Goal: Task Accomplishment & Management: Use online tool/utility

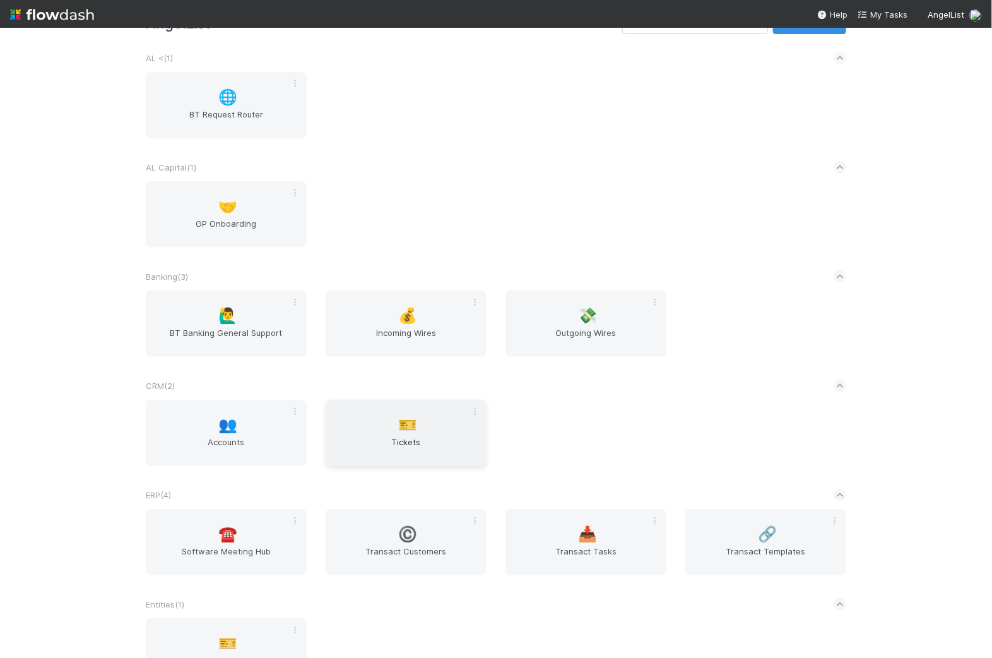
scroll to position [63, 0]
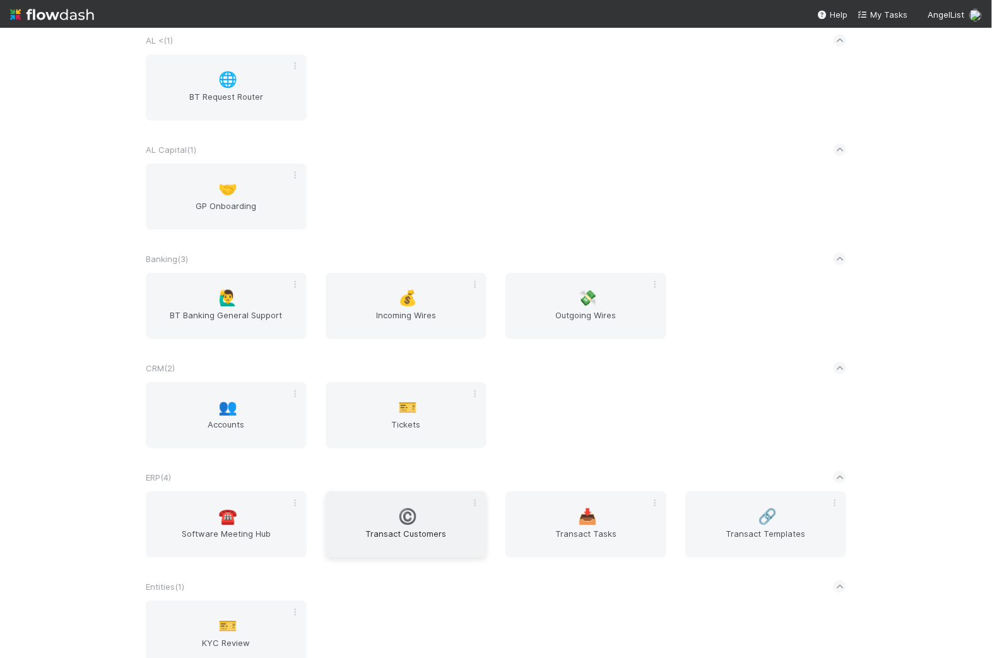
click at [413, 504] on div "©️ Transact Customers" at bounding box center [406, 524] width 161 height 66
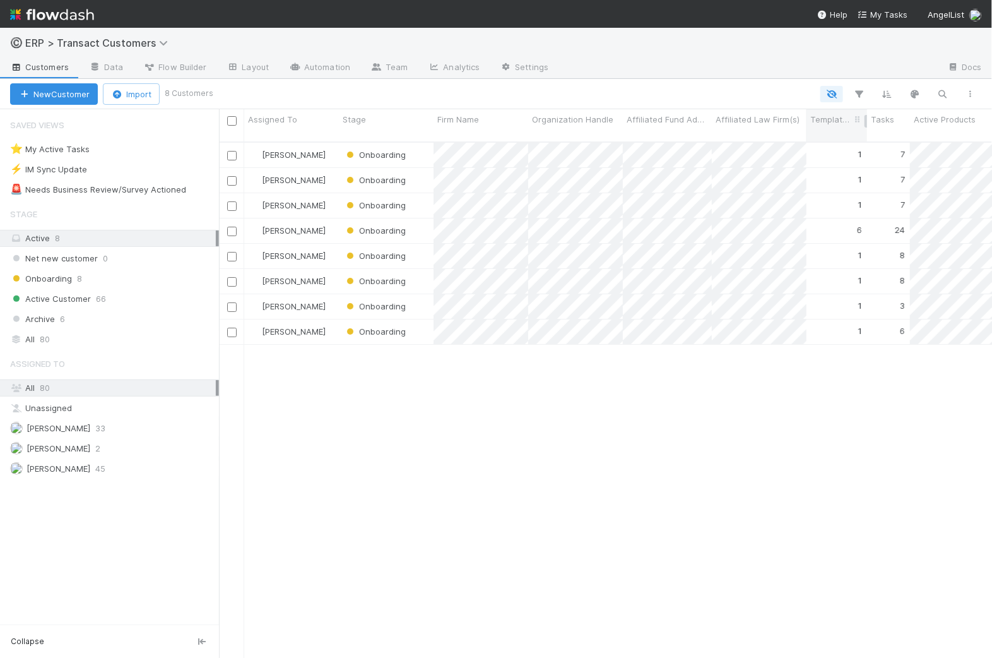
scroll to position [514, 761]
click at [938, 91] on icon "button" at bounding box center [942, 93] width 13 height 11
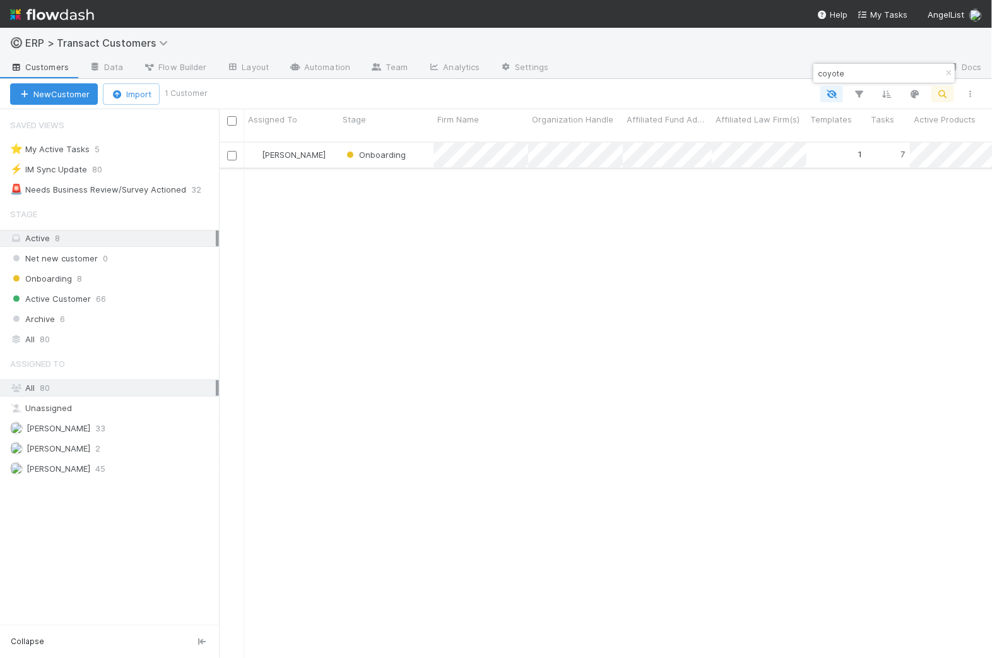
type input "coyote"
click at [334, 149] on div "[PERSON_NAME]" at bounding box center [291, 155] width 95 height 25
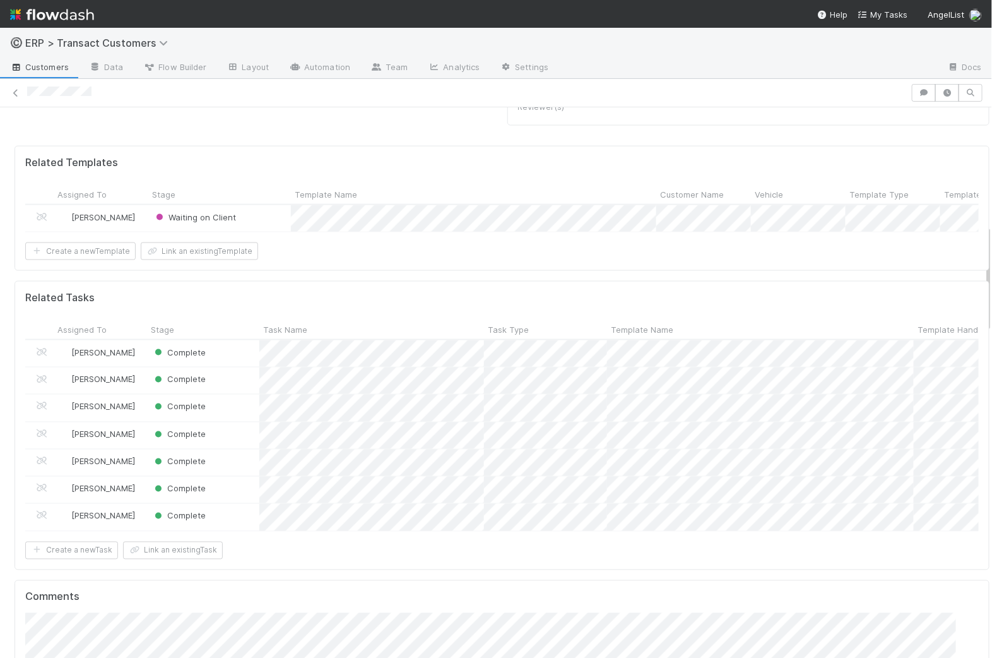
scroll to position [737, 0]
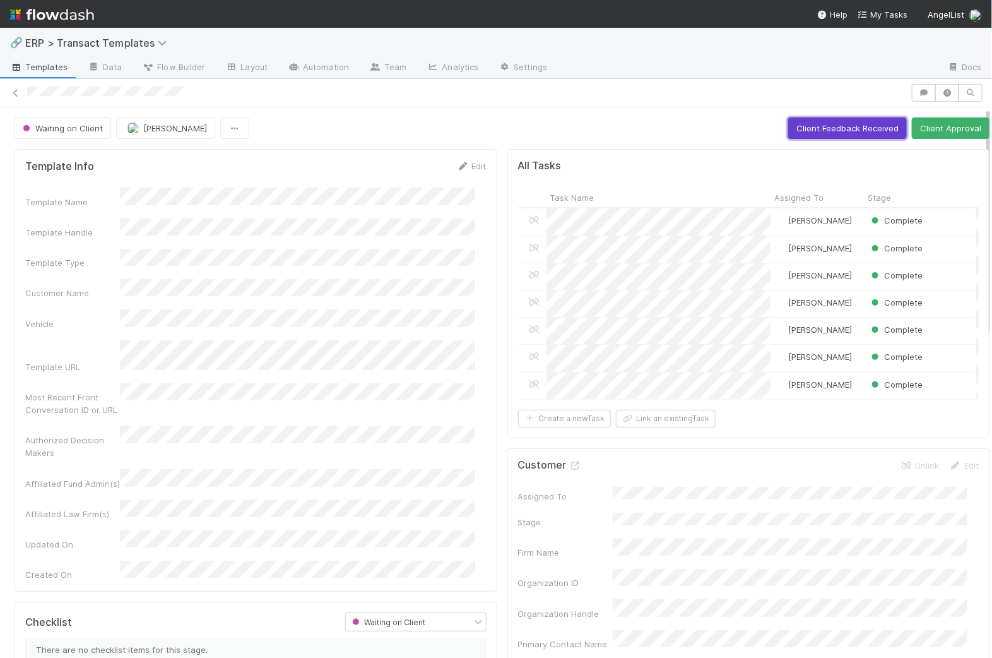
click at [871, 124] on button "Client Feedback Received" at bounding box center [847, 127] width 119 height 21
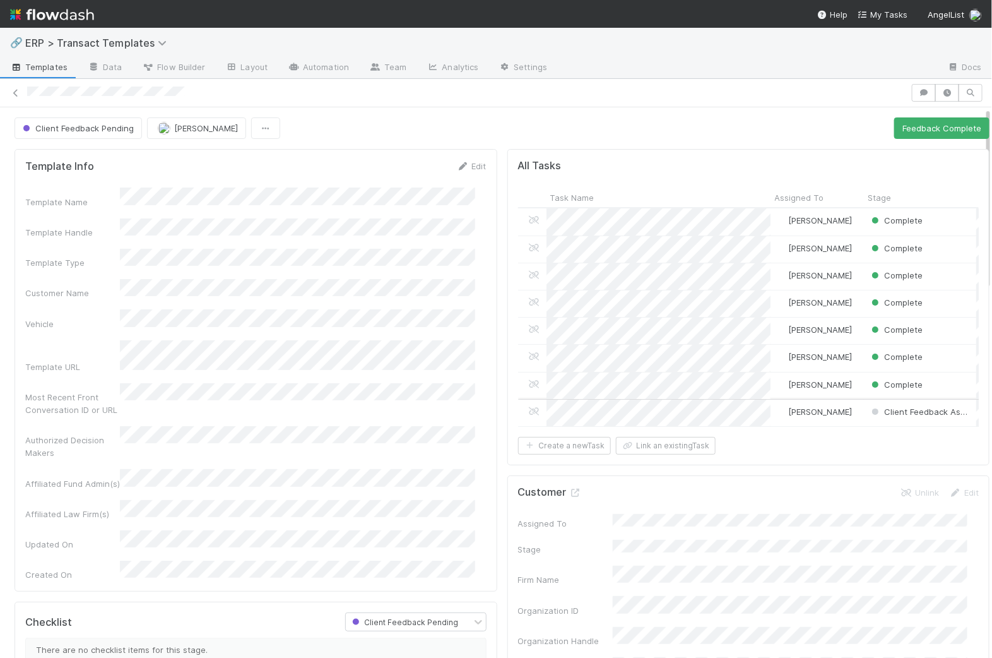
click at [848, 407] on div "[PERSON_NAME]" at bounding box center [816, 412] width 93 height 27
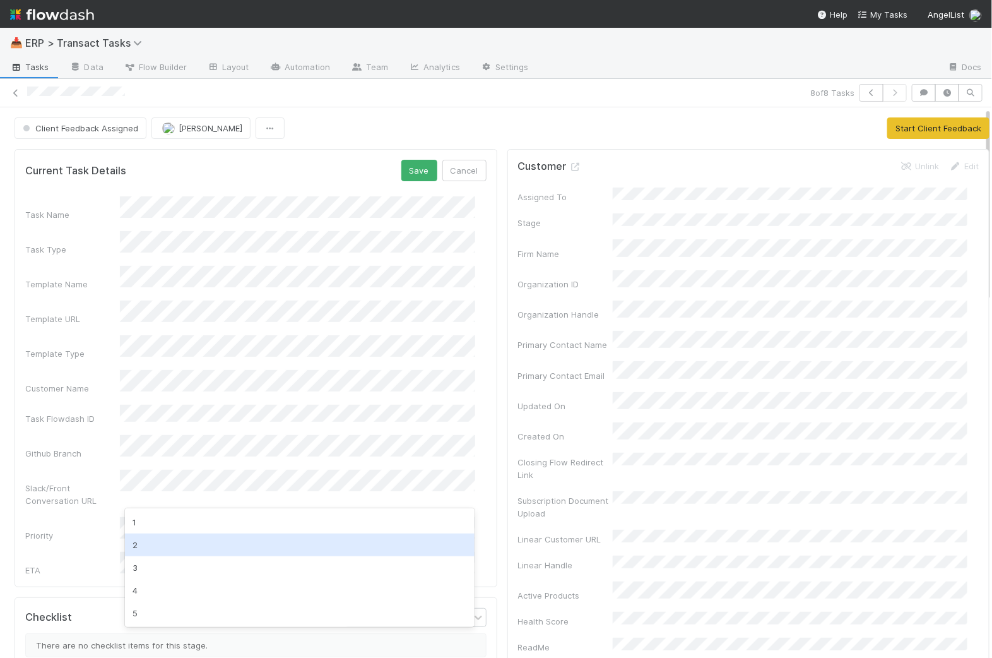
click at [184, 540] on div "2" at bounding box center [300, 544] width 350 height 23
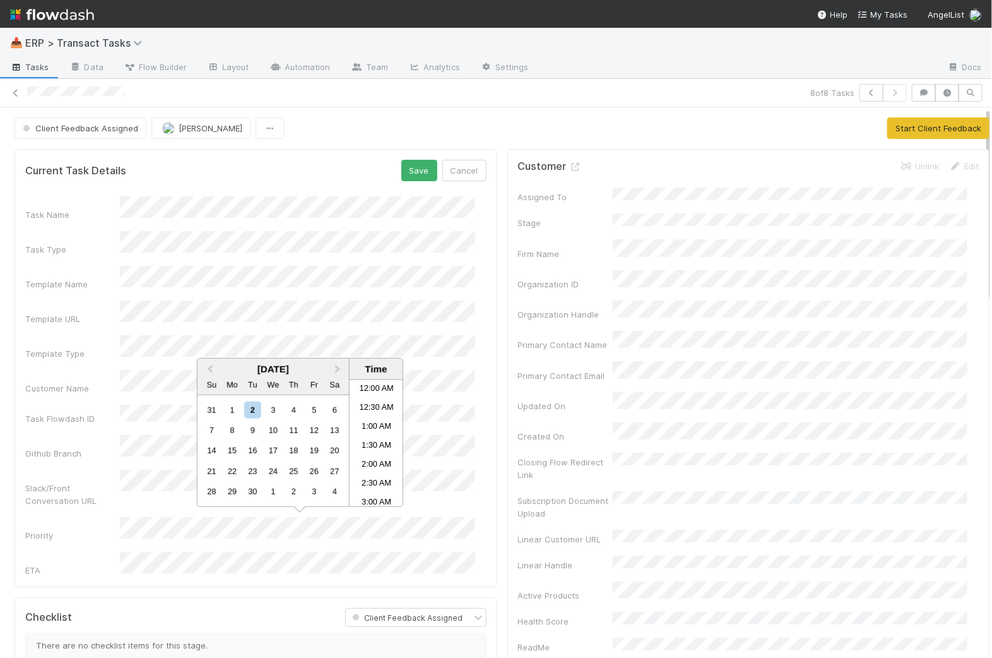
scroll to position [420, 0]
click at [371, 476] on li "1:30 PM" at bounding box center [377, 480] width 54 height 19
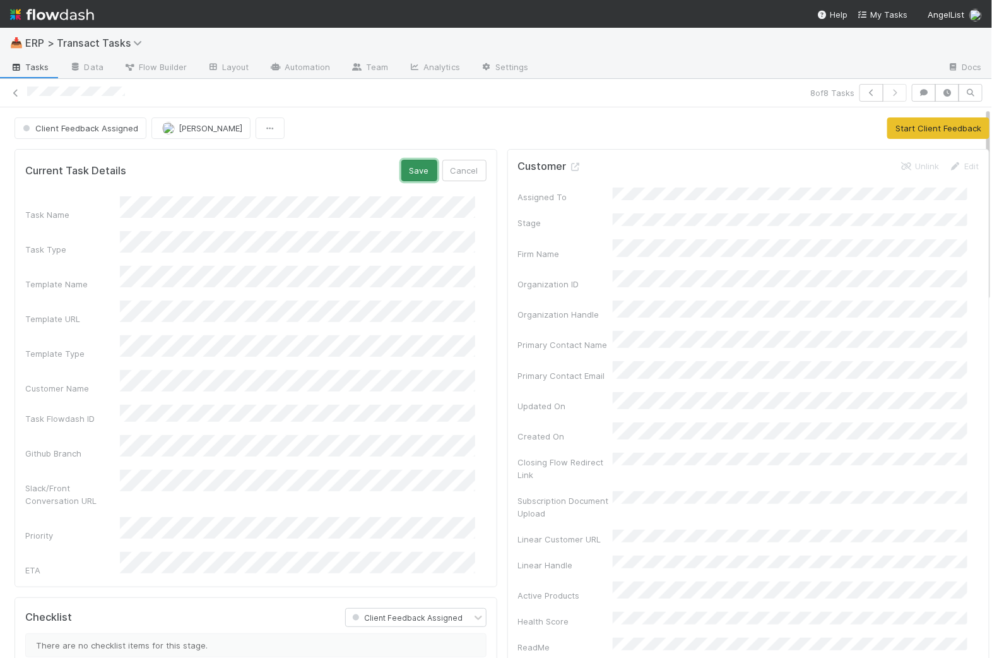
click at [409, 160] on button "Save" at bounding box center [419, 170] width 36 height 21
